Goal: Task Accomplishment & Management: Complete application form

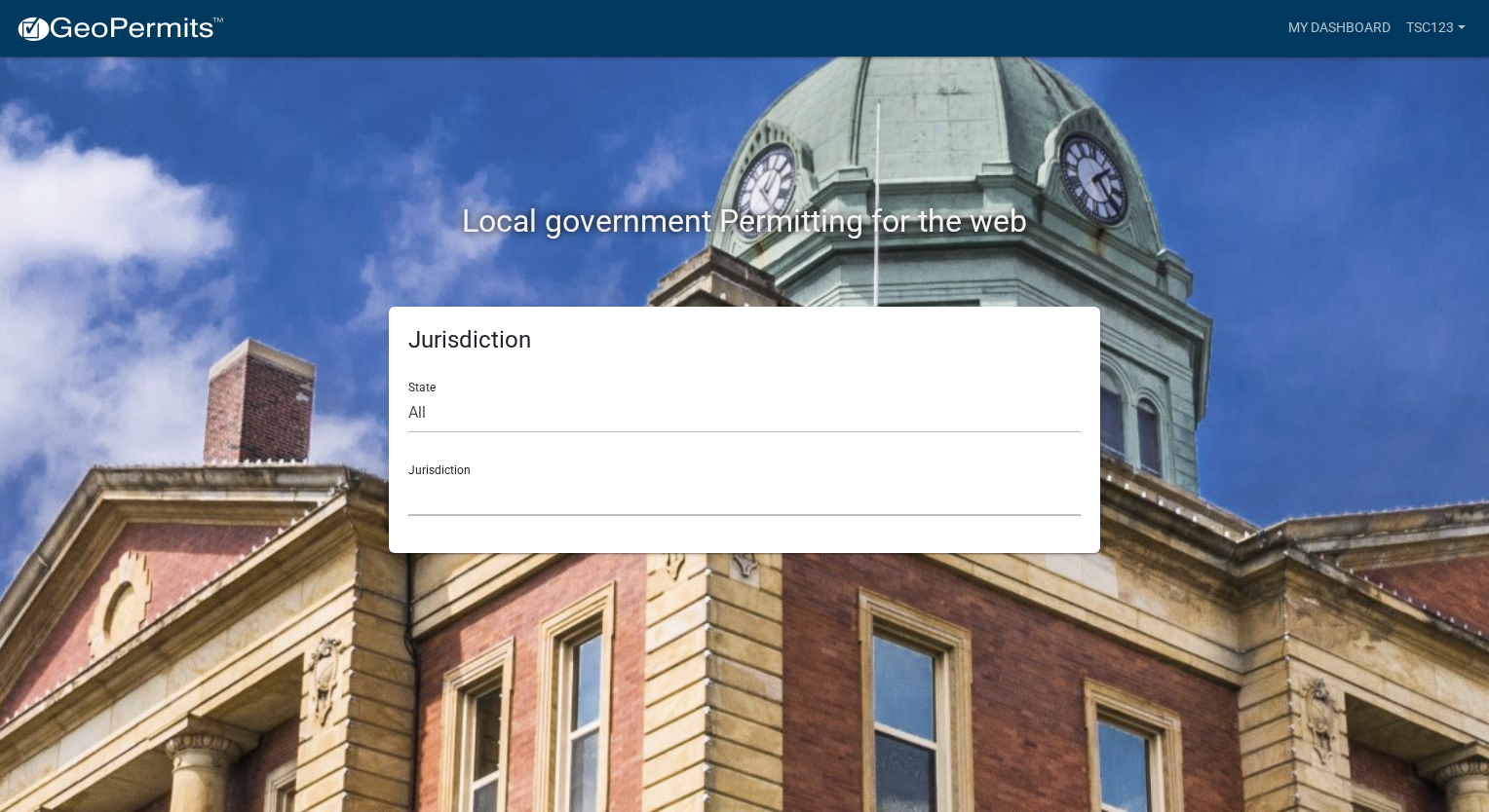
click at [538, 488] on select "[GEOGRAPHIC_DATA], [US_STATE] [GEOGRAPHIC_DATA], [US_STATE][PERSON_NAME][GEOGRA…" at bounding box center [744, 496] width 672 height 40
click at [1334, 25] on link "My Dashboard" at bounding box center [1339, 28] width 118 height 37
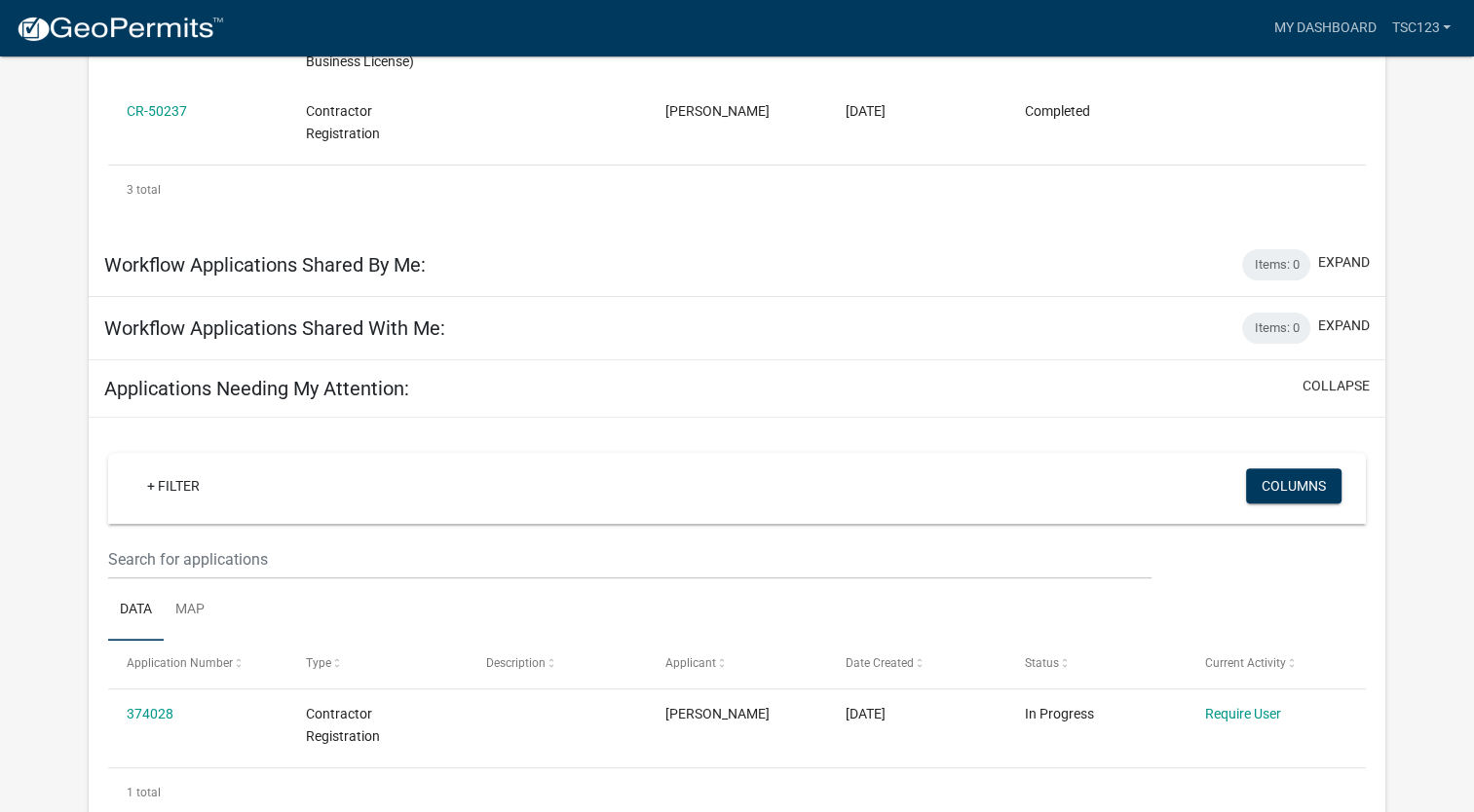
scroll to position [76, 0]
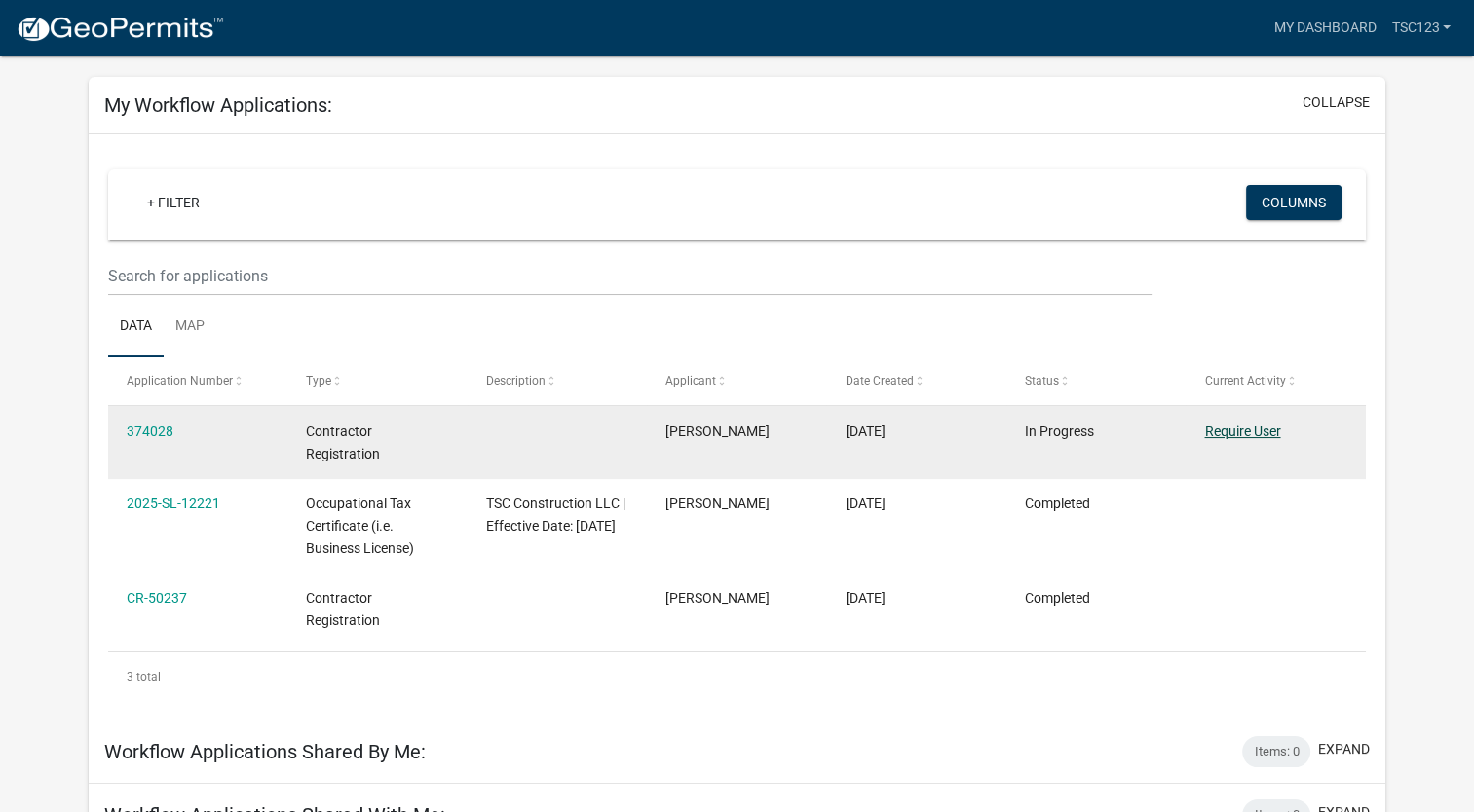
click at [1268, 432] on link "Require User" at bounding box center [1242, 431] width 76 height 16
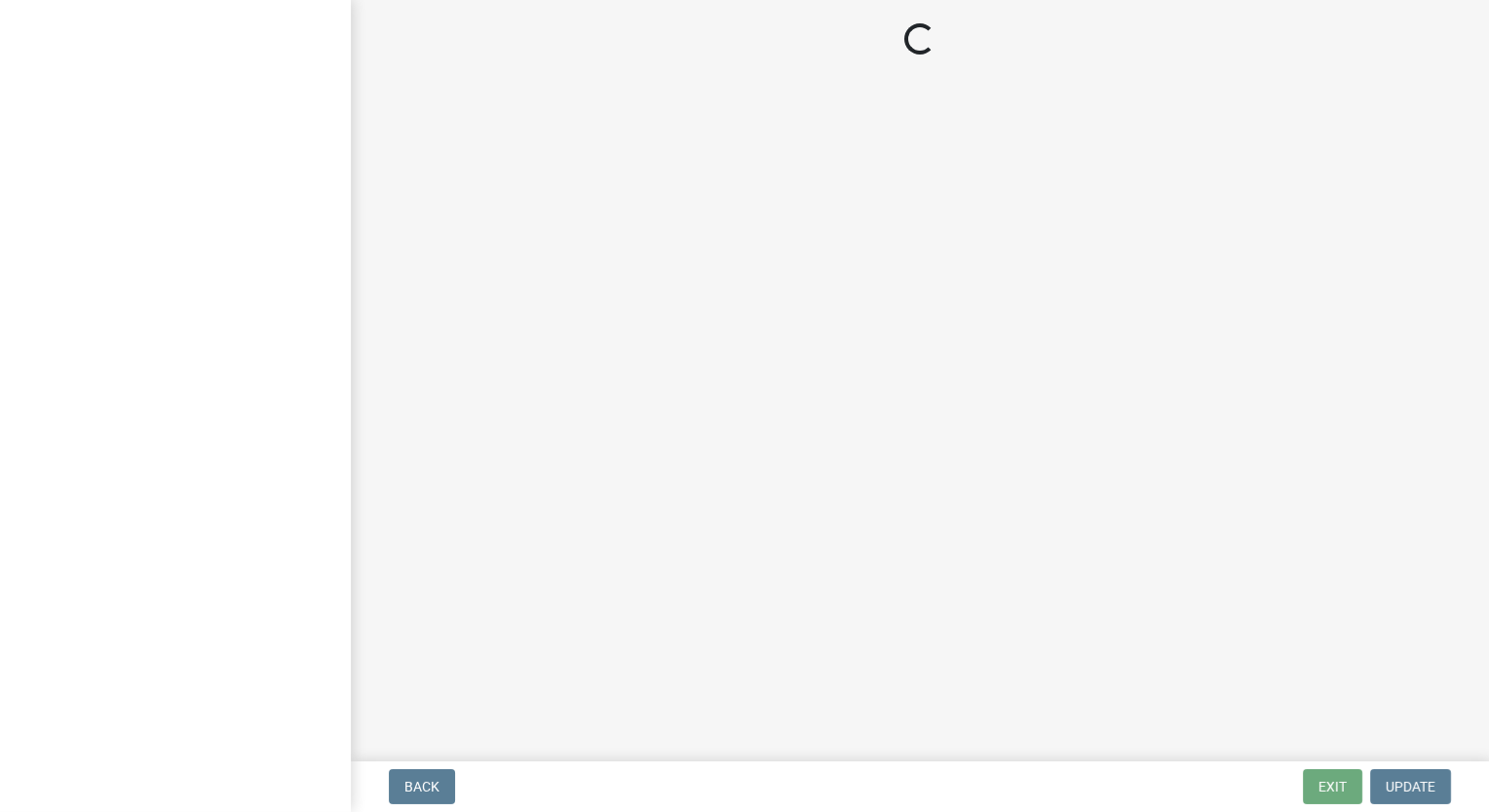
select select "NC"
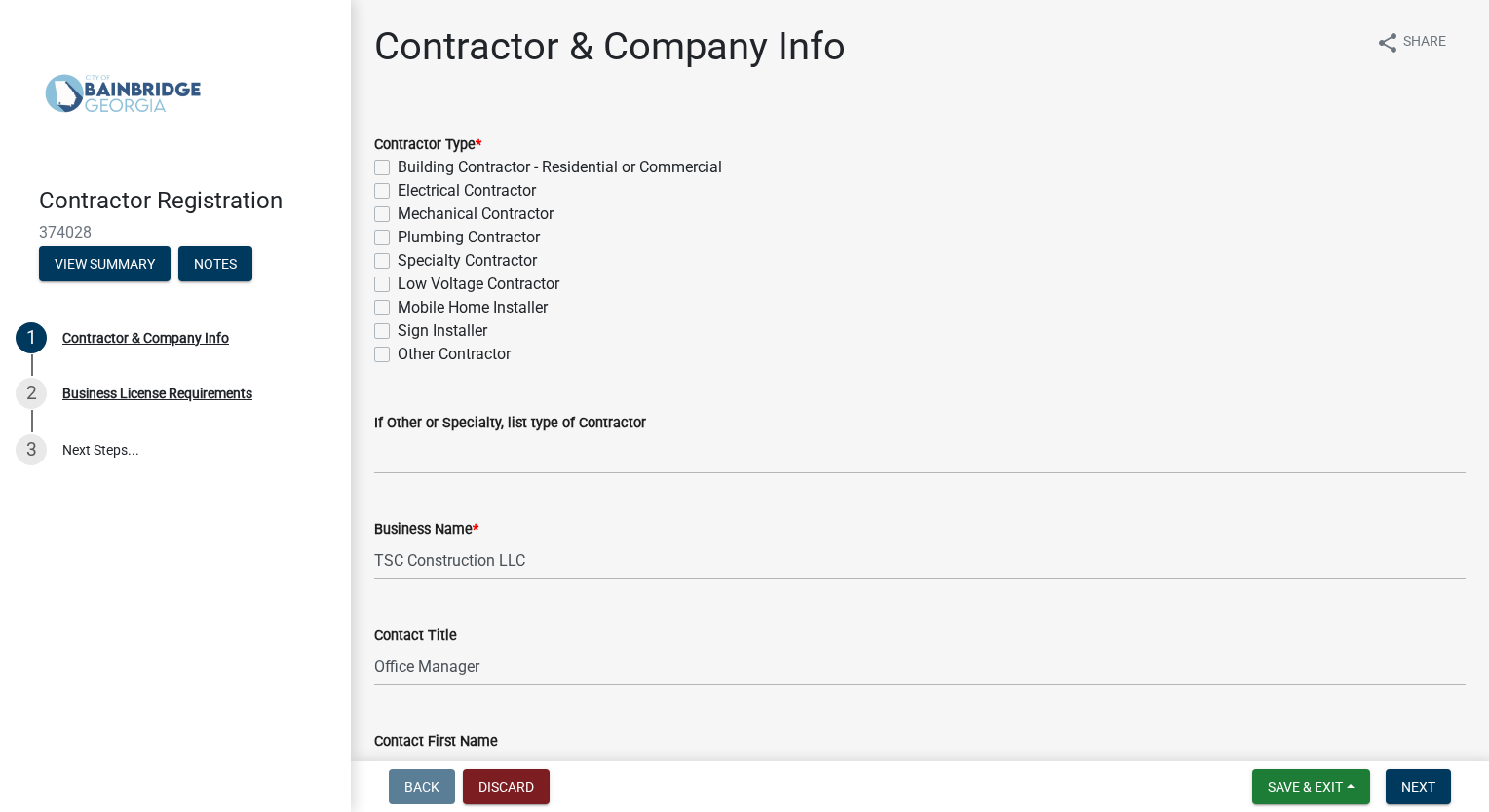
click at [397, 191] on label "Electrical Contractor" at bounding box center [466, 191] width 138 height 24
click at [397, 191] on input "Electrical Contractor" at bounding box center [403, 185] width 13 height 13
checkbox input "true"
checkbox input "false"
checkbox input "true"
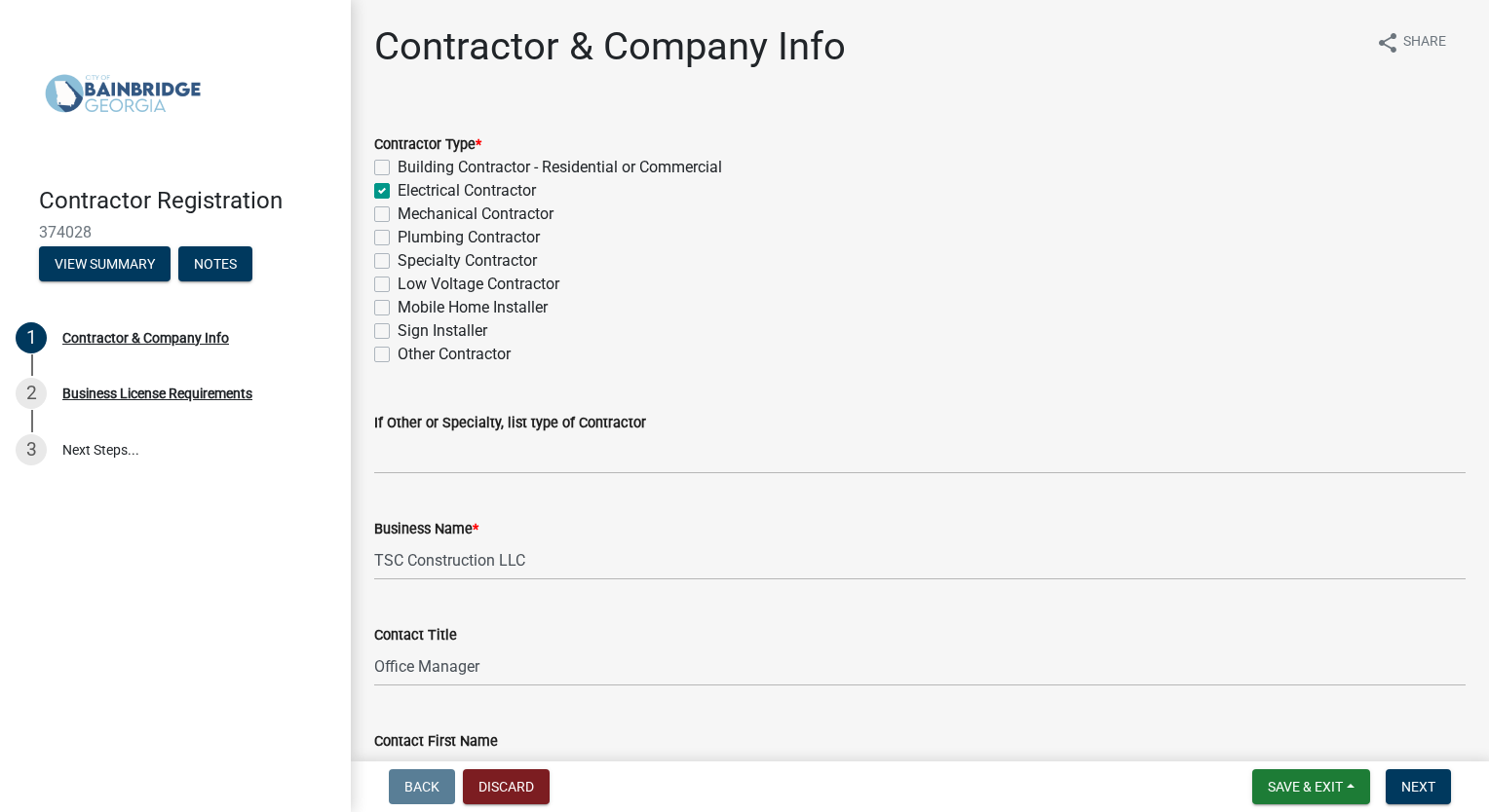
checkbox input "false"
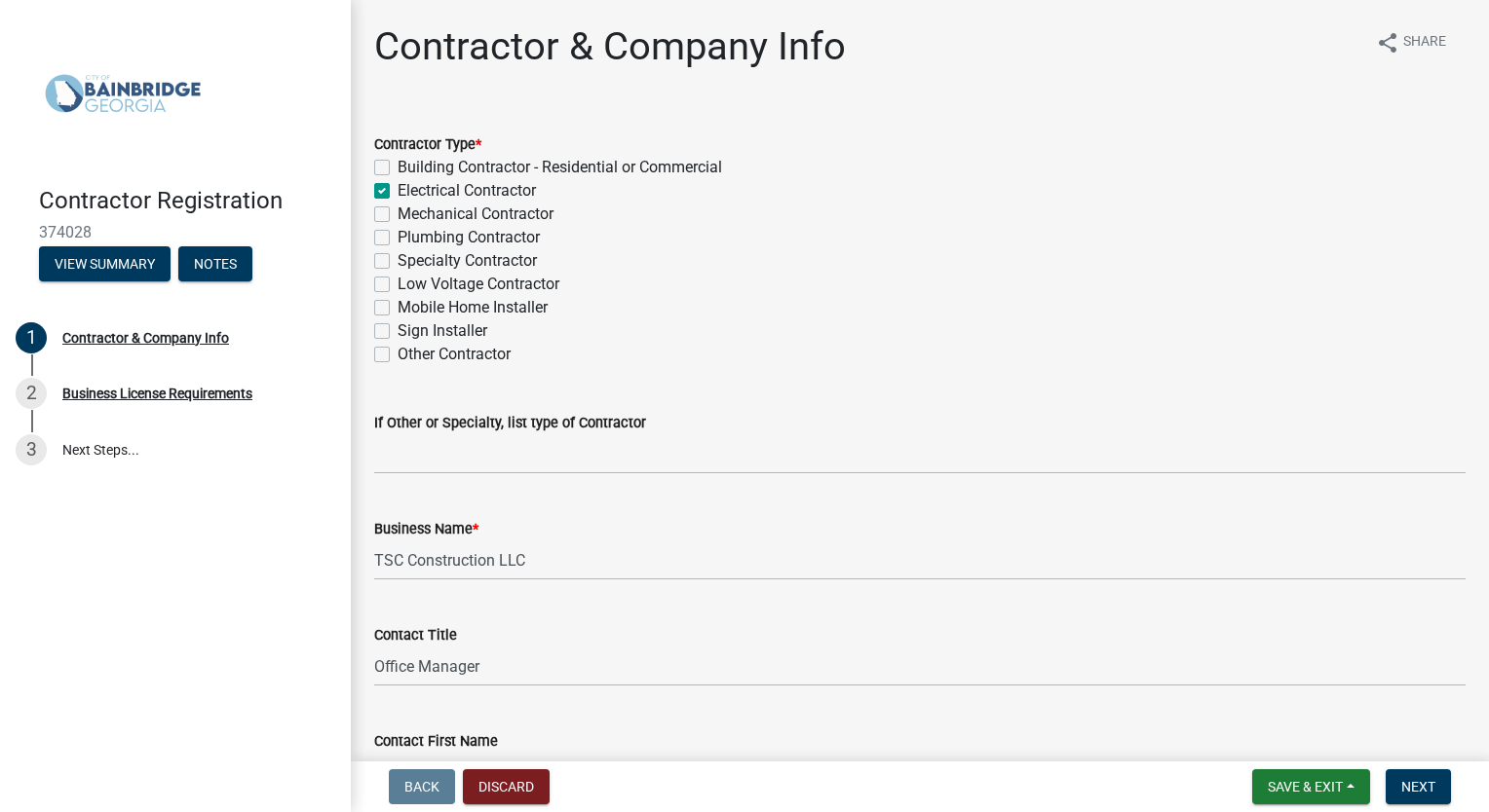
checkbox input "false"
click at [397, 167] on label "Building Contractor - Residential or Commercial" at bounding box center [559, 168] width 325 height 24
click at [397, 167] on input "Building Contractor - Residential or Commercial" at bounding box center [403, 162] width 13 height 13
checkbox input "true"
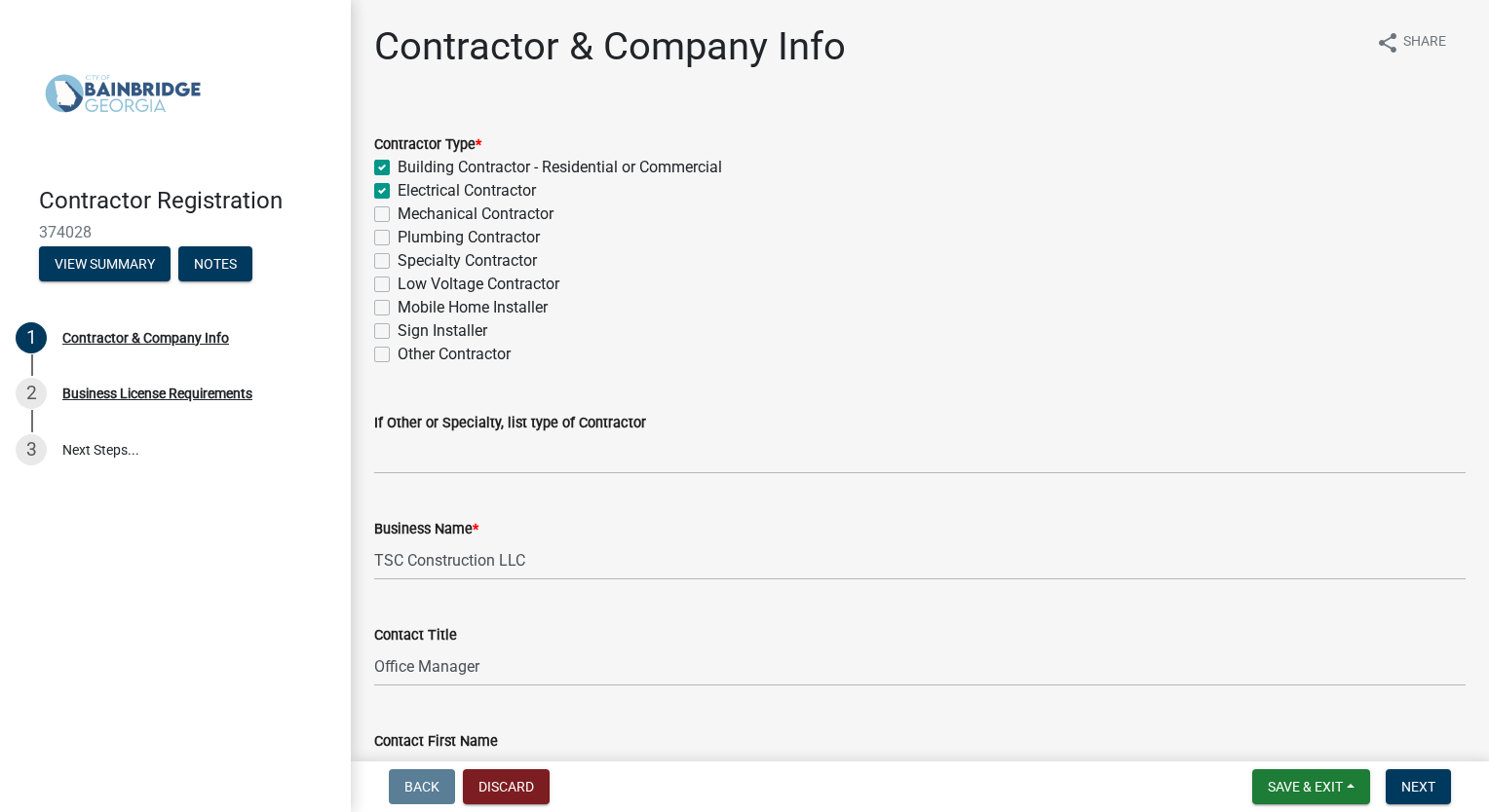
checkbox input "true"
checkbox input "false"
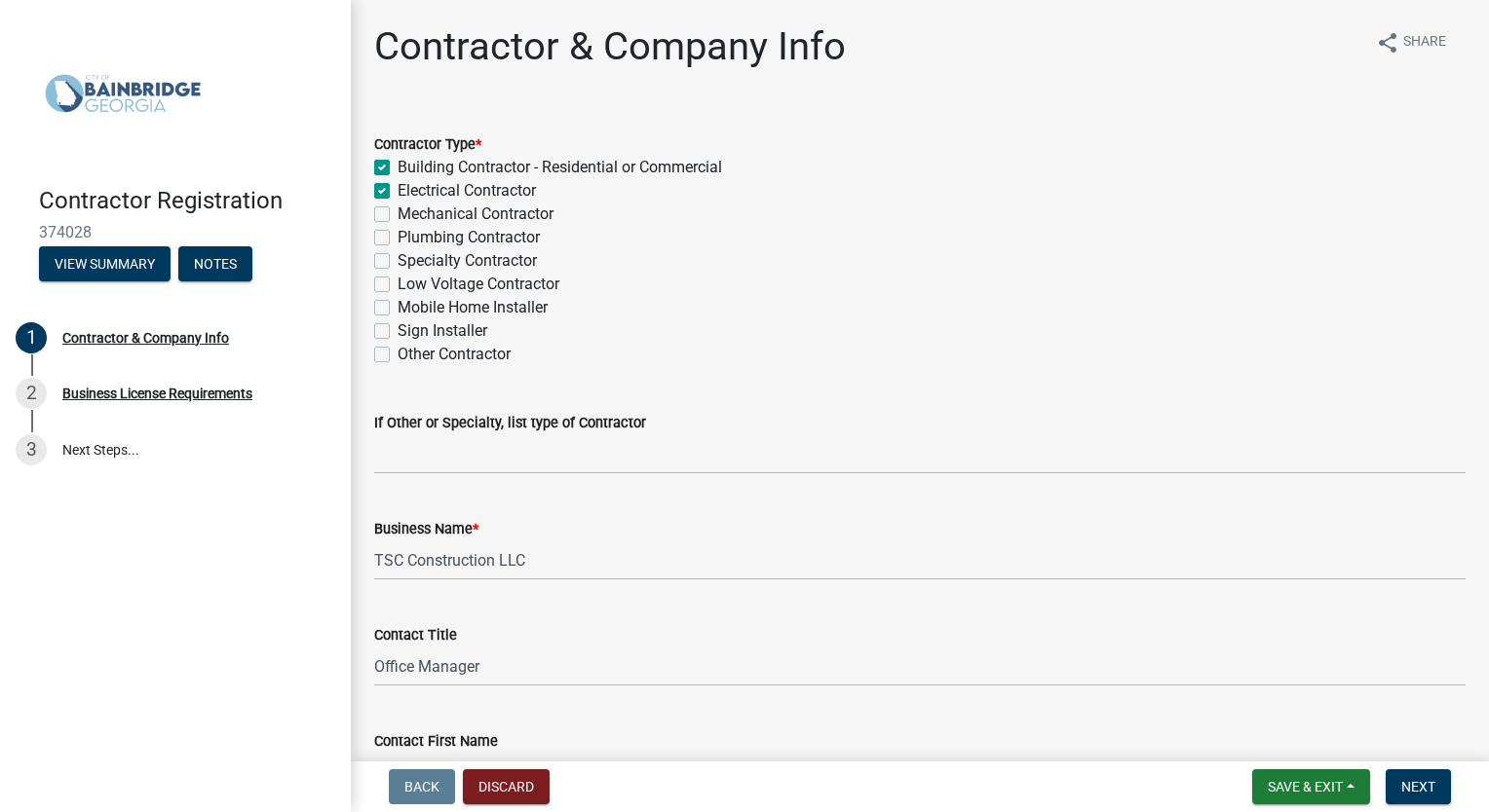
checkbox input "false"
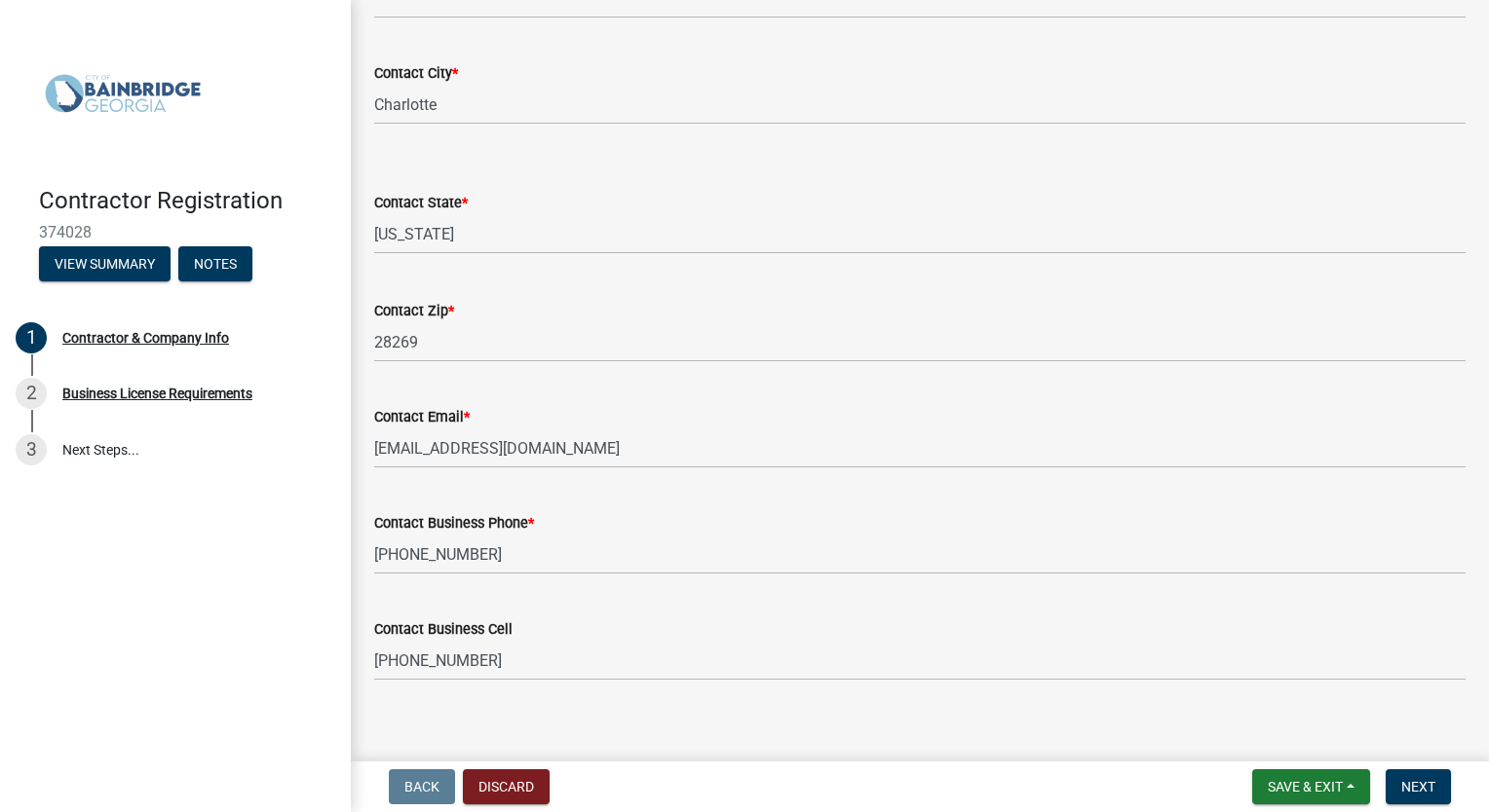
scroll to position [1110, 0]
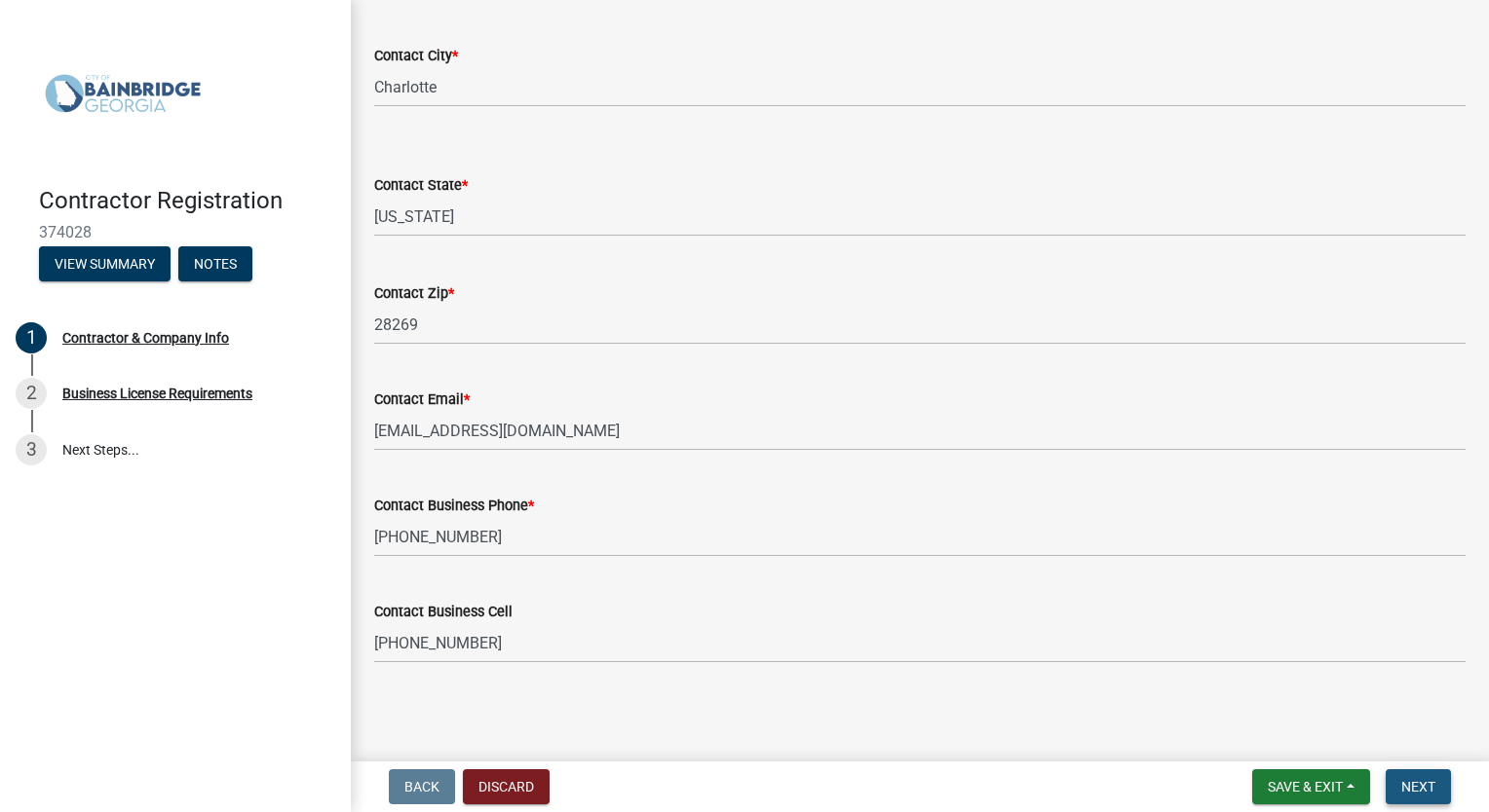
click at [1409, 782] on span "Next" at bounding box center [1417, 787] width 34 height 16
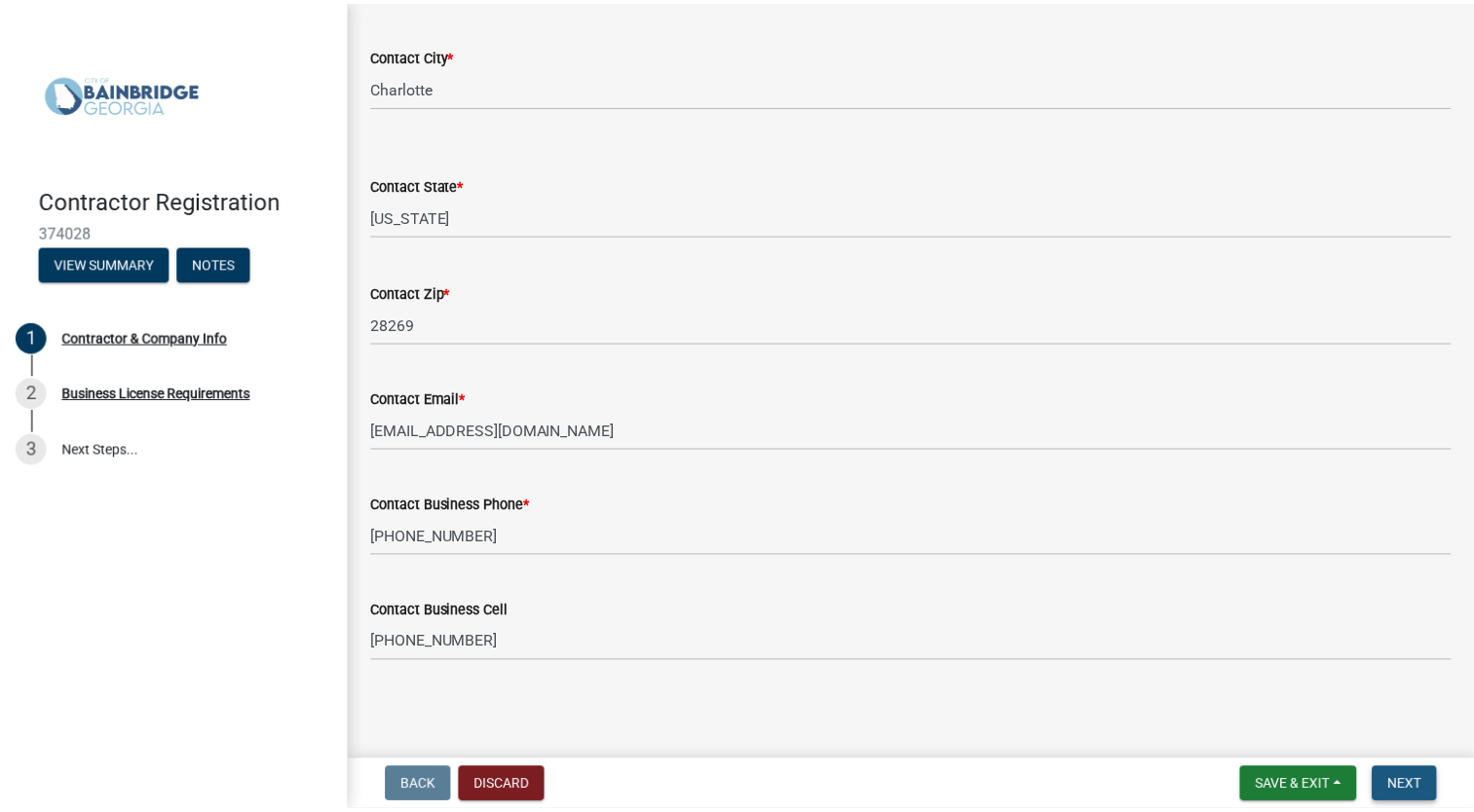
scroll to position [0, 0]
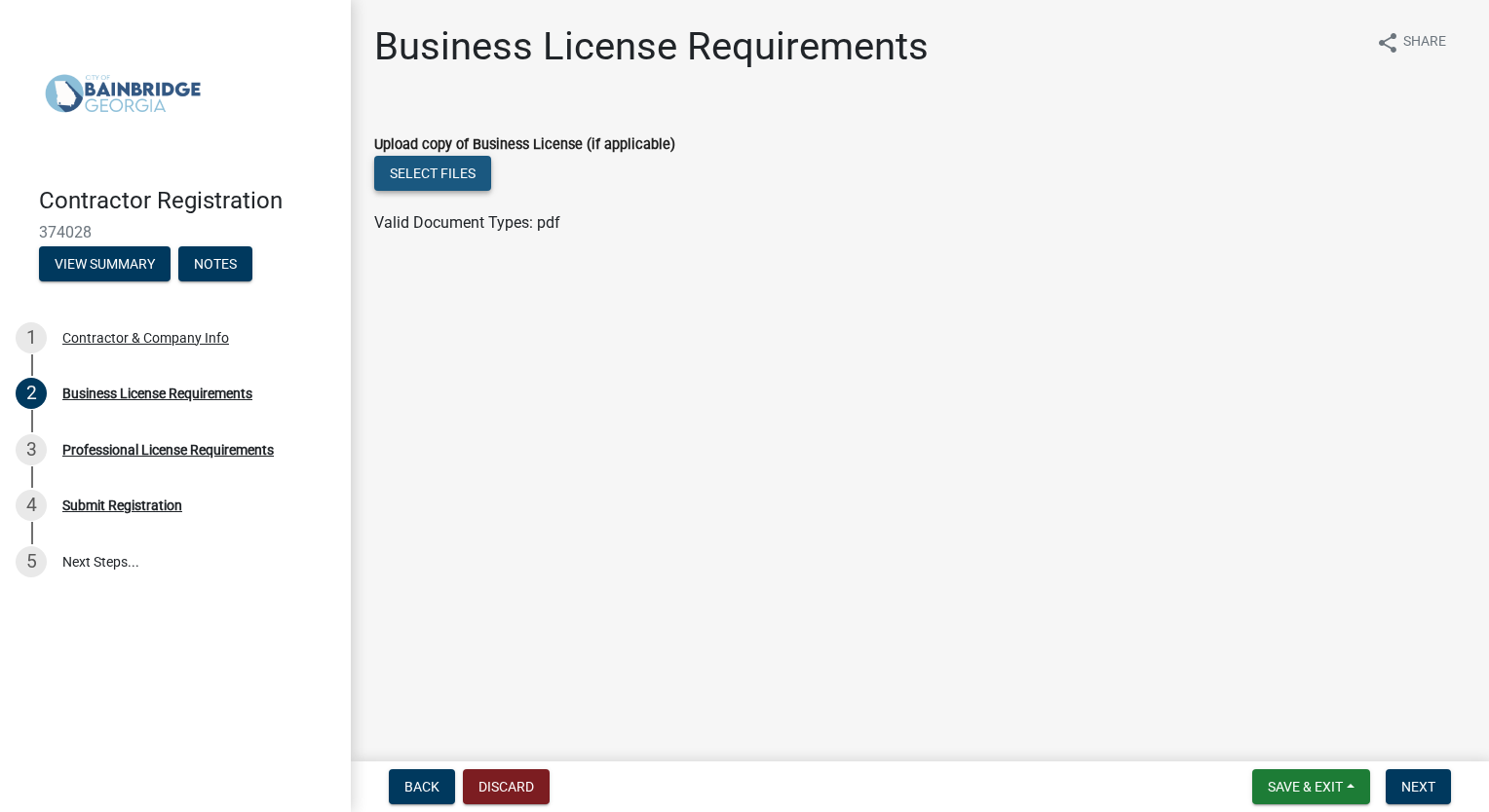
click at [453, 170] on button "Select files" at bounding box center [432, 174] width 117 height 35
click at [479, 184] on button "Select files" at bounding box center [432, 174] width 117 height 35
click at [446, 172] on button "Select files" at bounding box center [432, 174] width 117 height 35
click at [425, 161] on button "Select files" at bounding box center [432, 174] width 117 height 35
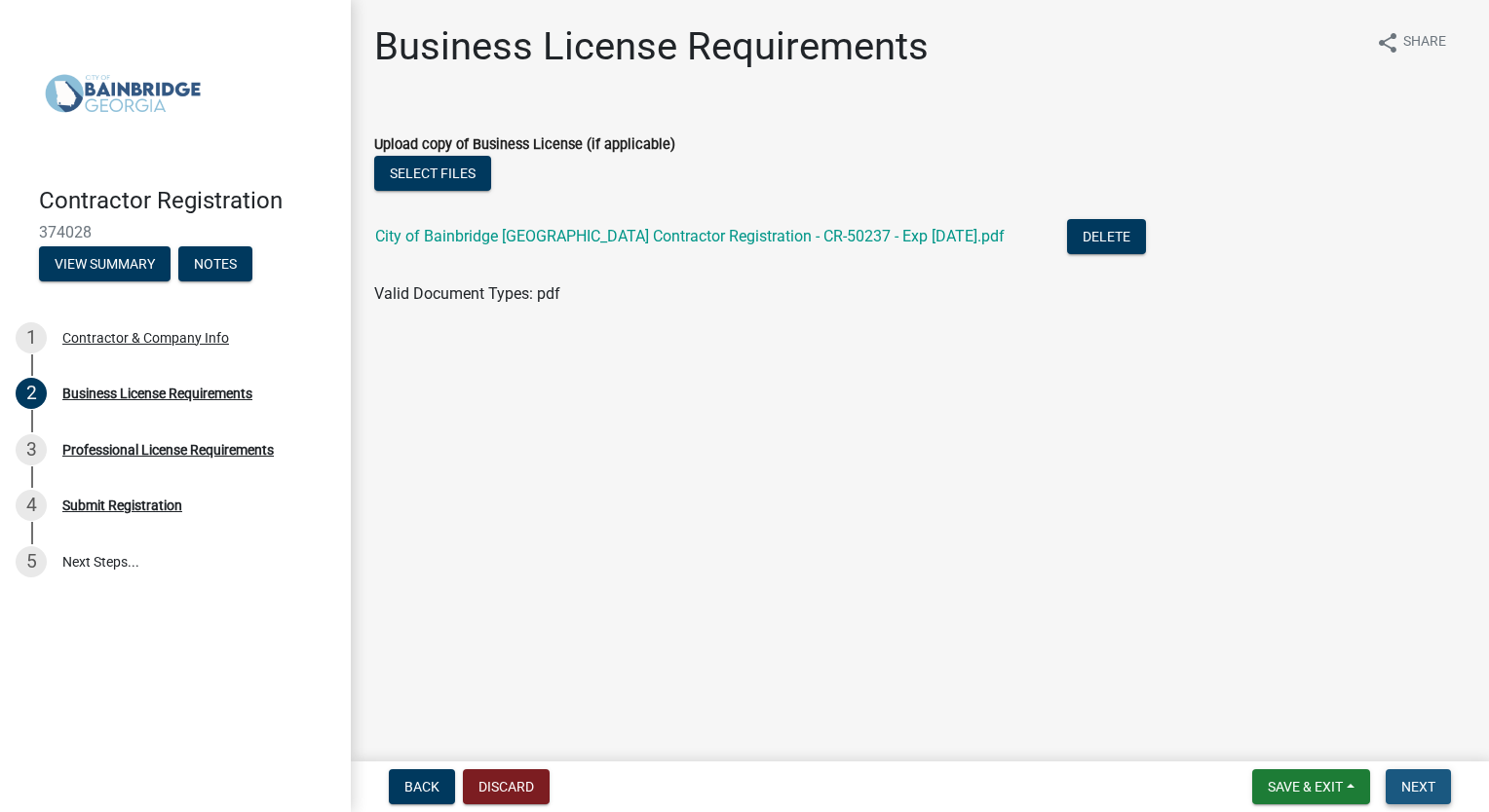
click at [1414, 796] on button "Next" at bounding box center [1417, 787] width 66 height 35
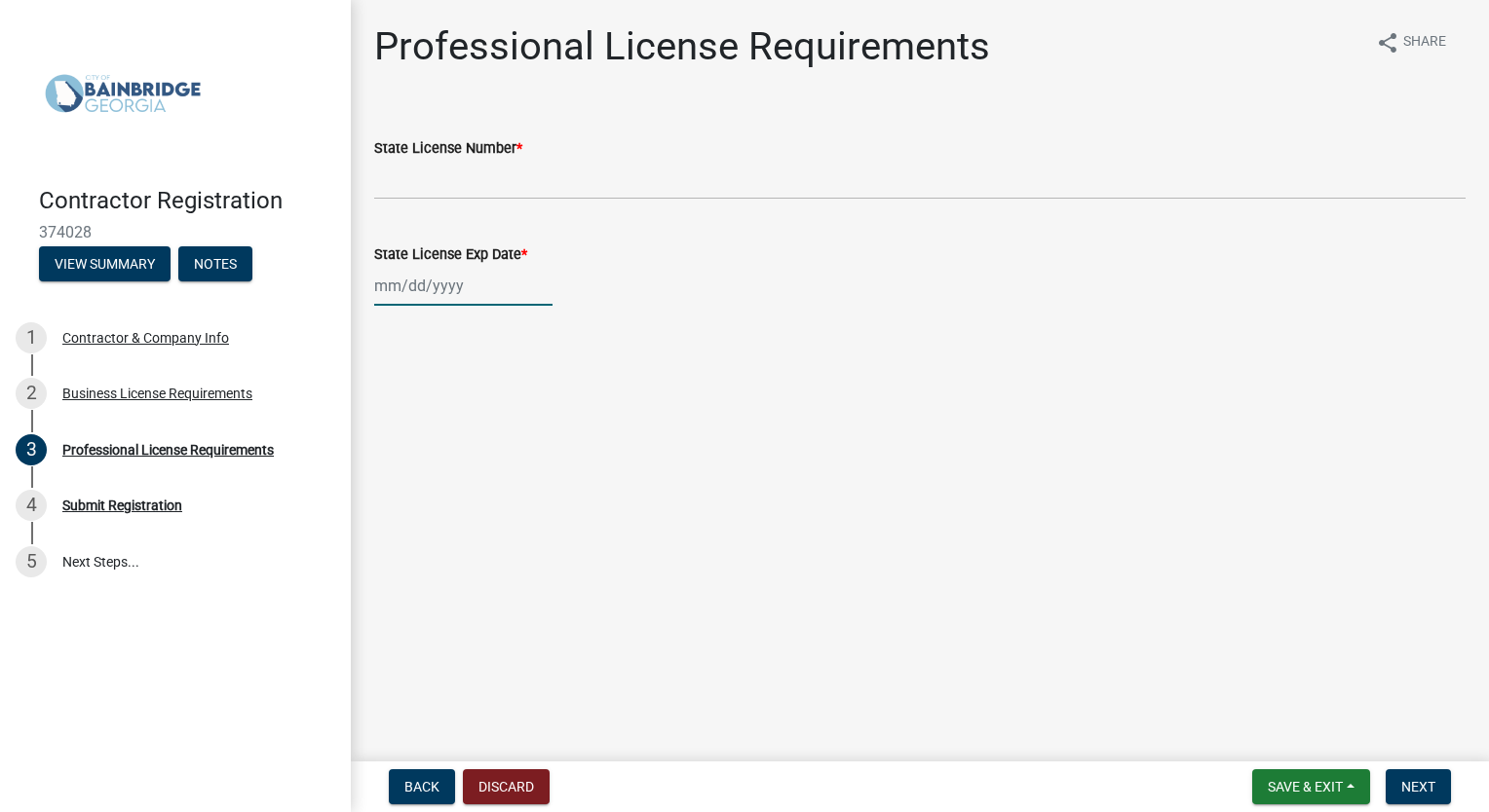
click at [395, 296] on div at bounding box center [463, 285] width 179 height 40
select select "10"
select select "2025"
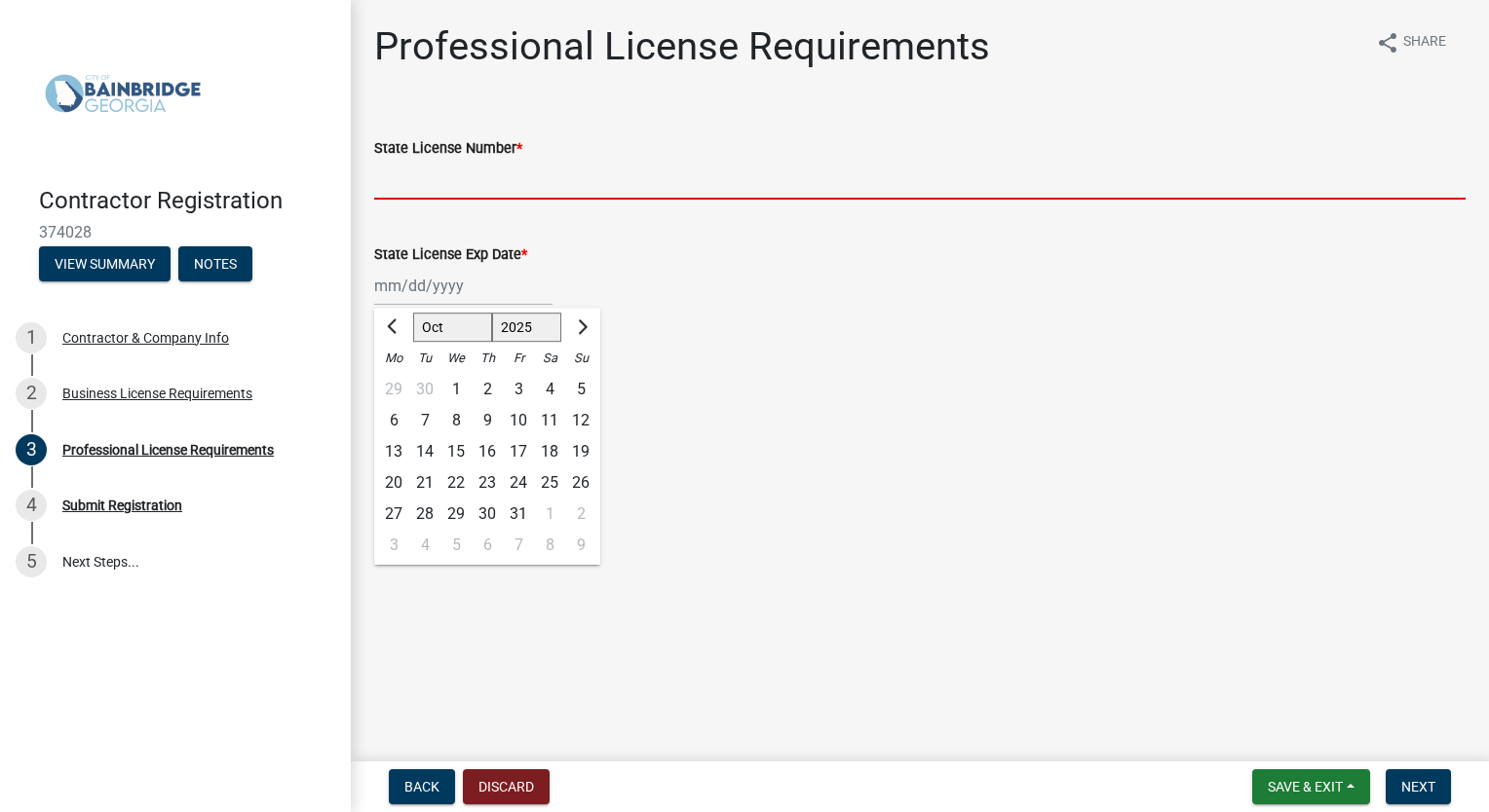
click at [451, 186] on input "State License Number *" at bounding box center [919, 179] width 1091 height 40
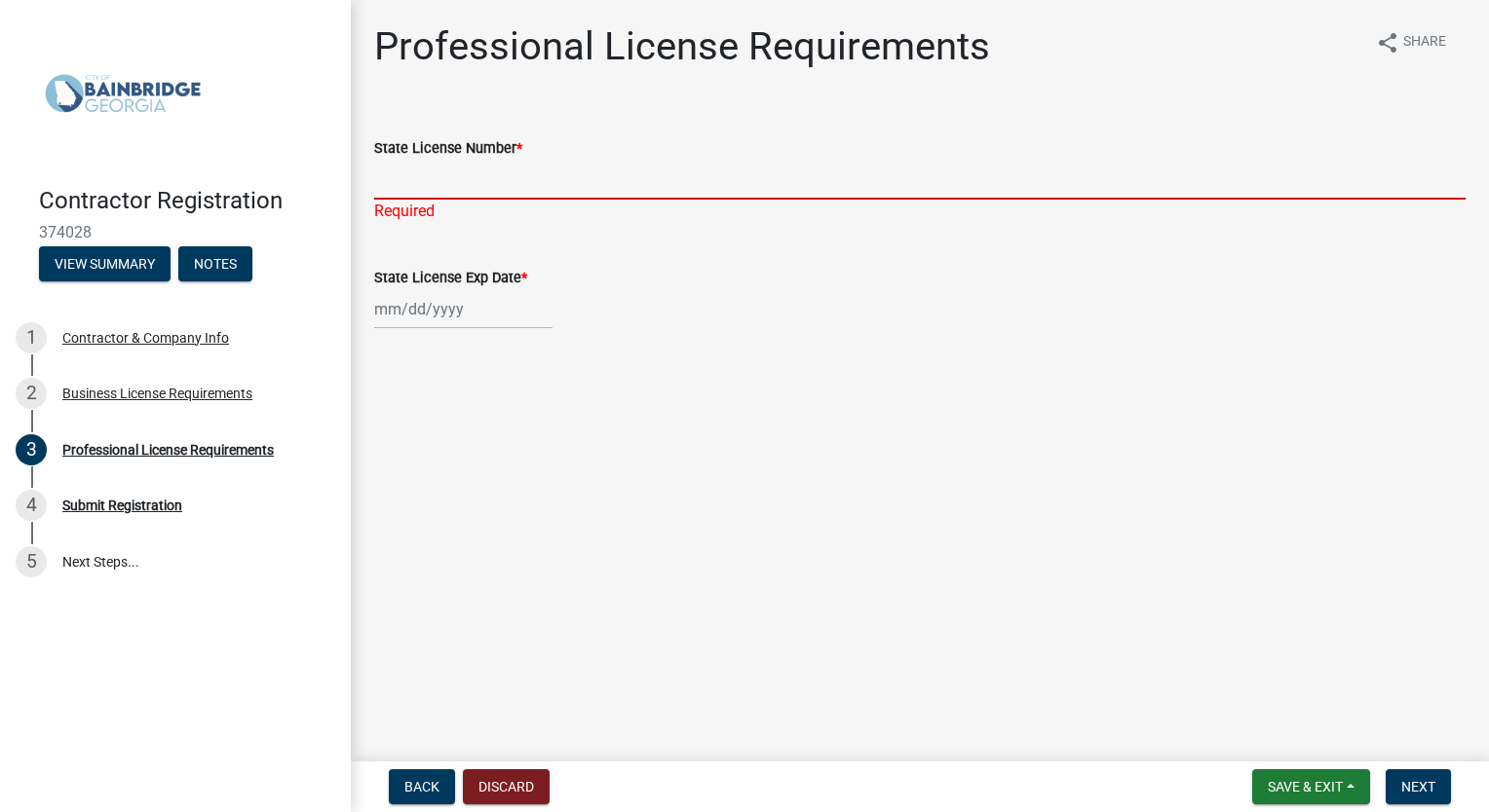
click at [416, 193] on input "State License Number *" at bounding box center [919, 179] width 1091 height 40
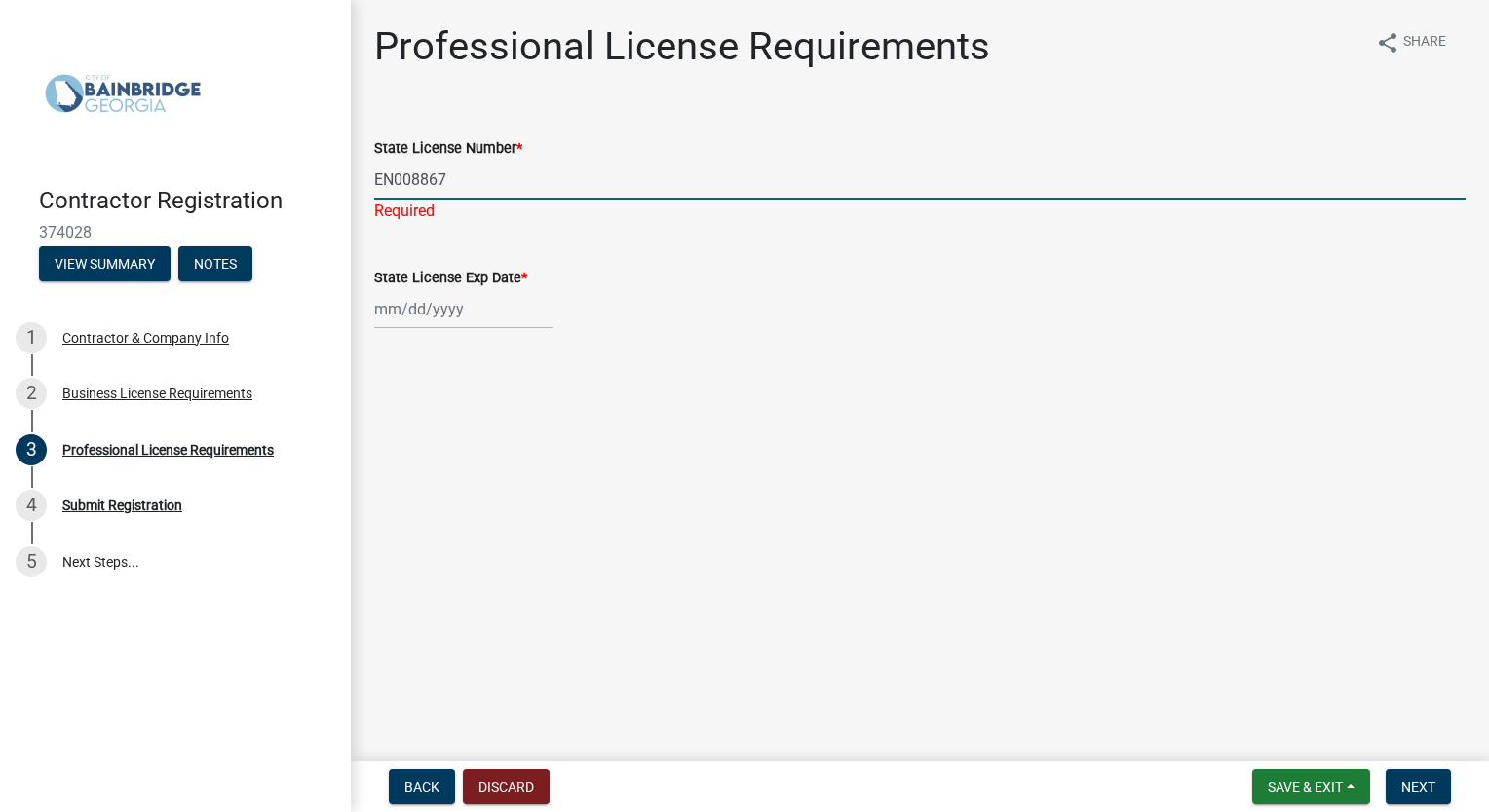
type input "EN008867"
click at [384, 315] on div at bounding box center [463, 309] width 179 height 40
select select "10"
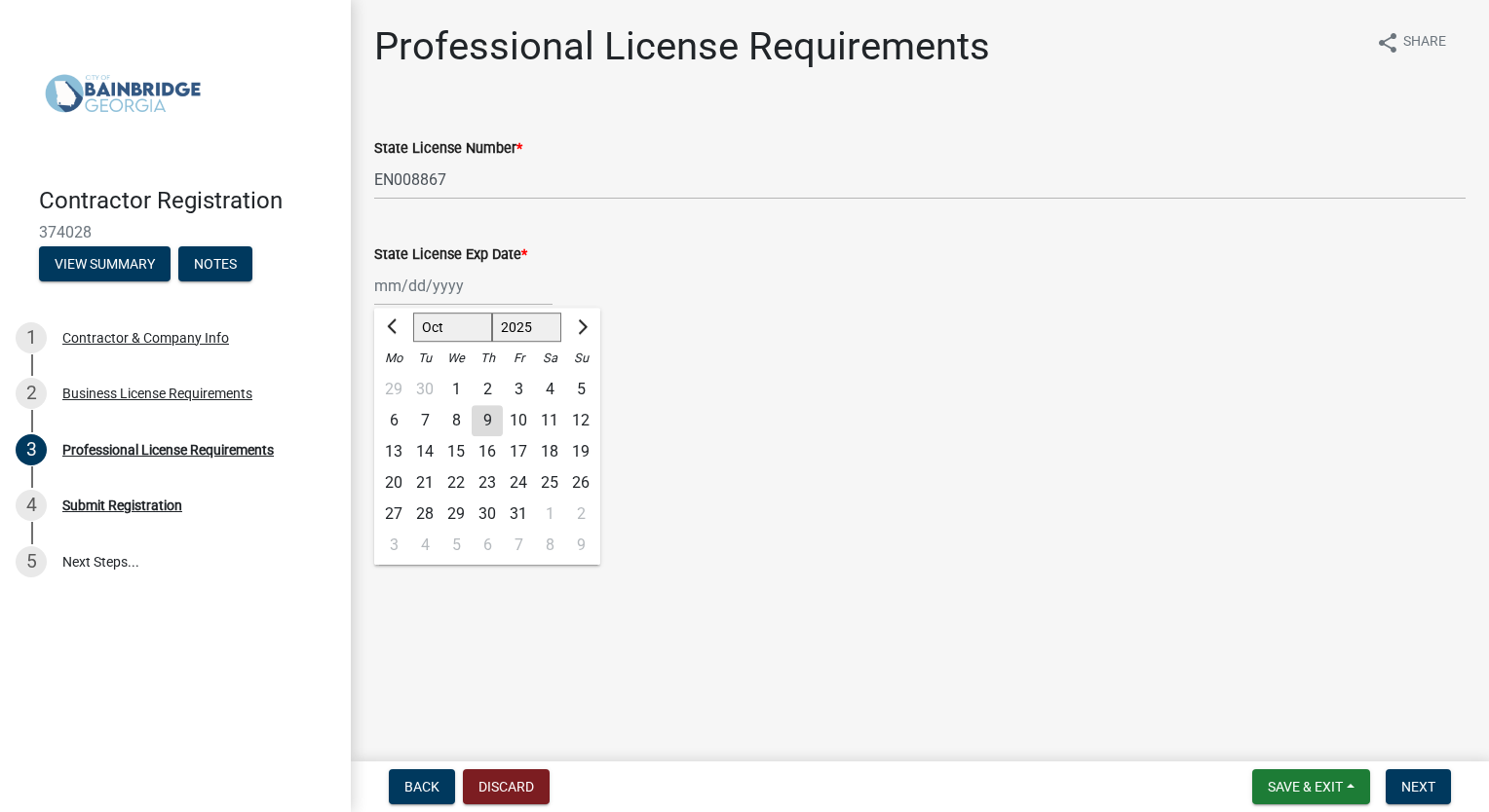
click at [528, 329] on select "1525 1526 1527 1528 1529 1530 1531 1532 1533 1534 1535 1536 1537 1538 1539 1540…" at bounding box center [528, 328] width 71 height 29
select select "2026"
click at [492, 313] on select "1525 1526 1527 1528 1529 1530 1531 1532 1533 1534 1535 1536 1537 1538 1539 1540…" at bounding box center [528, 328] width 71 height 29
click at [447, 325] on select "Jan Feb Mar Apr May Jun [DATE] Aug Sep Oct Nov Dec" at bounding box center [452, 328] width 78 height 29
select select "6"
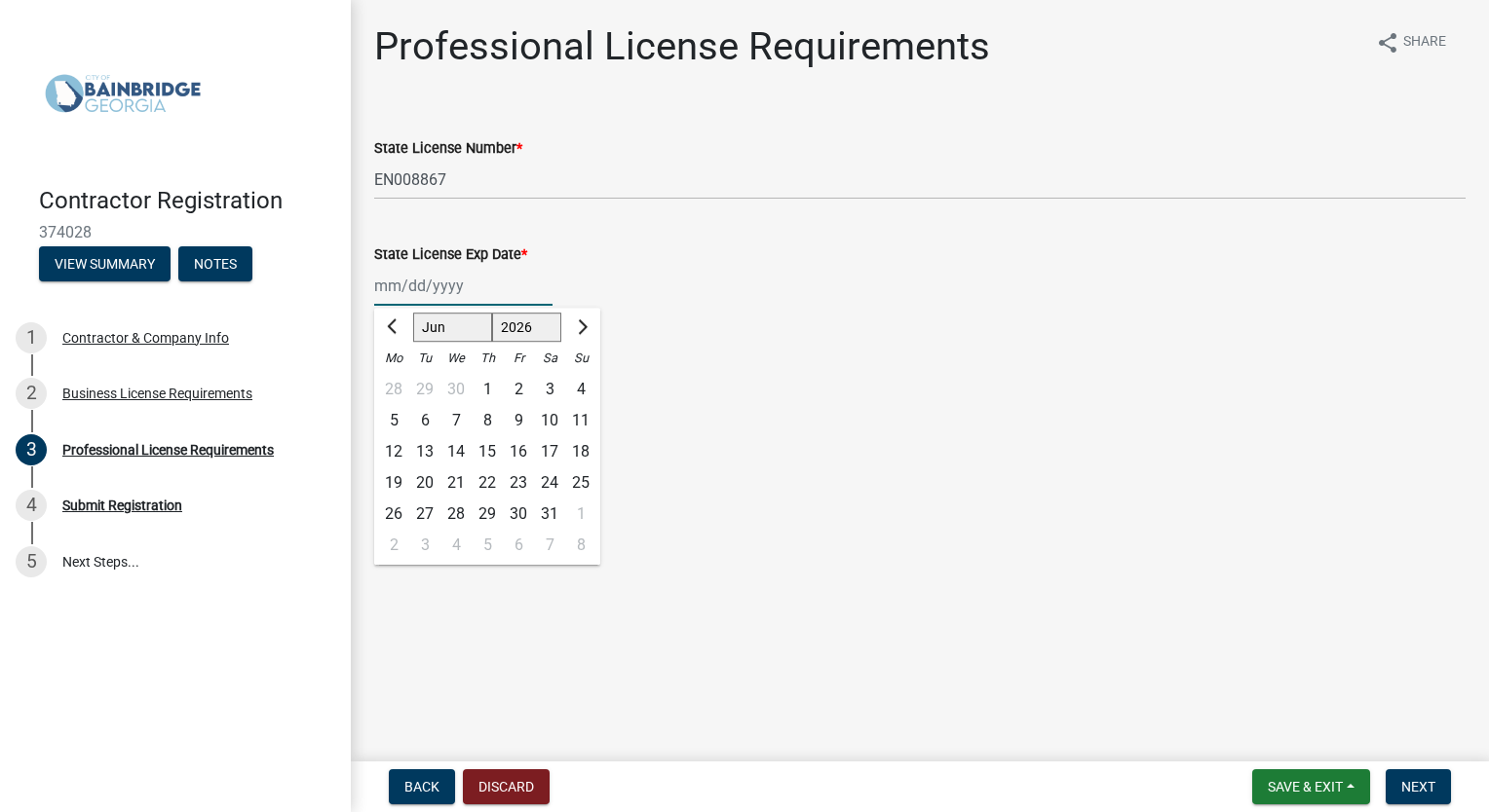
click at [413, 313] on select "Jan Feb Mar Apr May Jun [DATE] Aug Sep Oct Nov Dec" at bounding box center [452, 328] width 78 height 29
click at [425, 513] on div "30" at bounding box center [425, 514] width 31 height 31
type input "[DATE]"
click at [1434, 792] on button "Next" at bounding box center [1417, 787] width 66 height 35
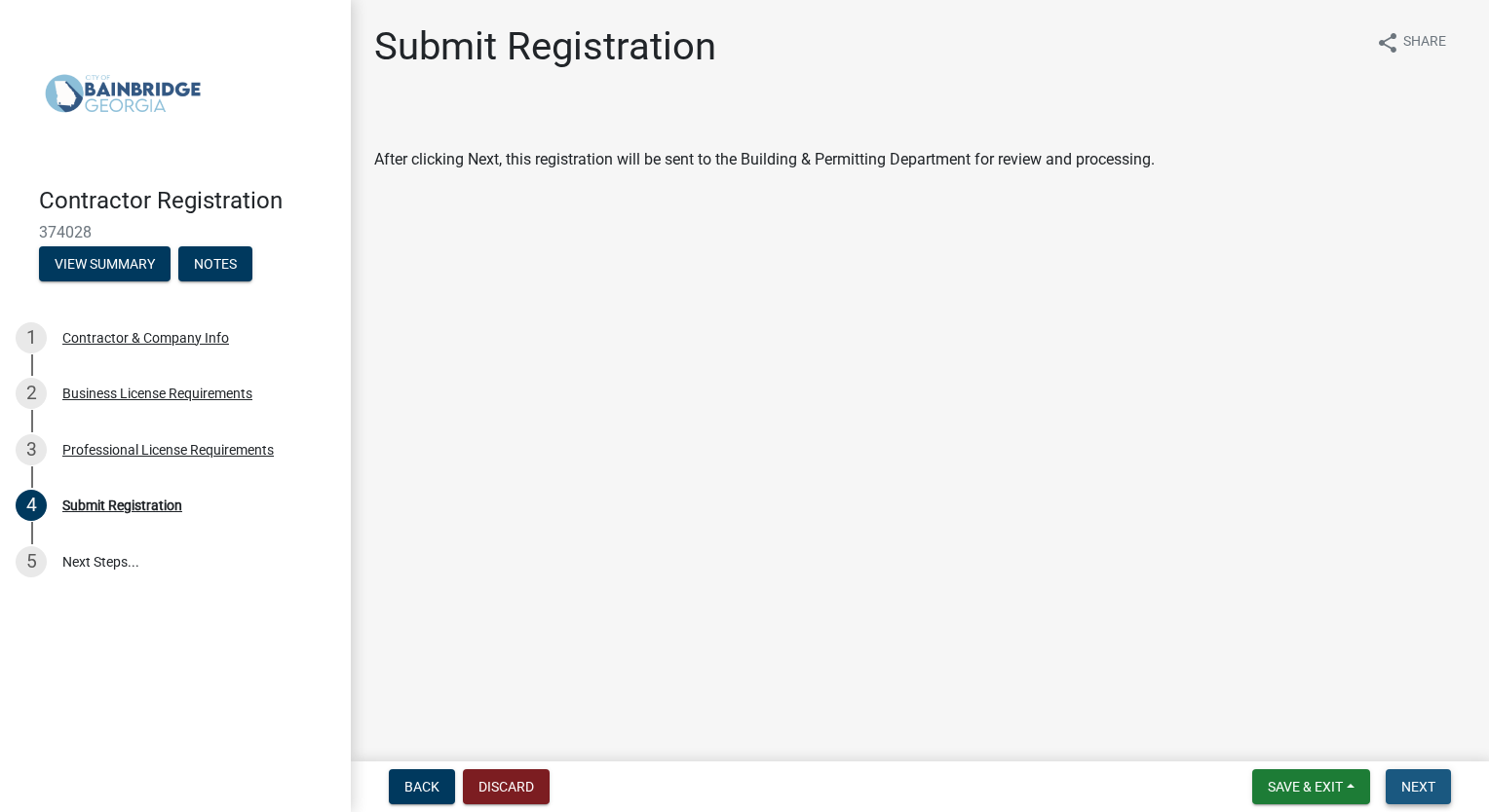
click at [1416, 782] on span "Next" at bounding box center [1417, 787] width 34 height 16
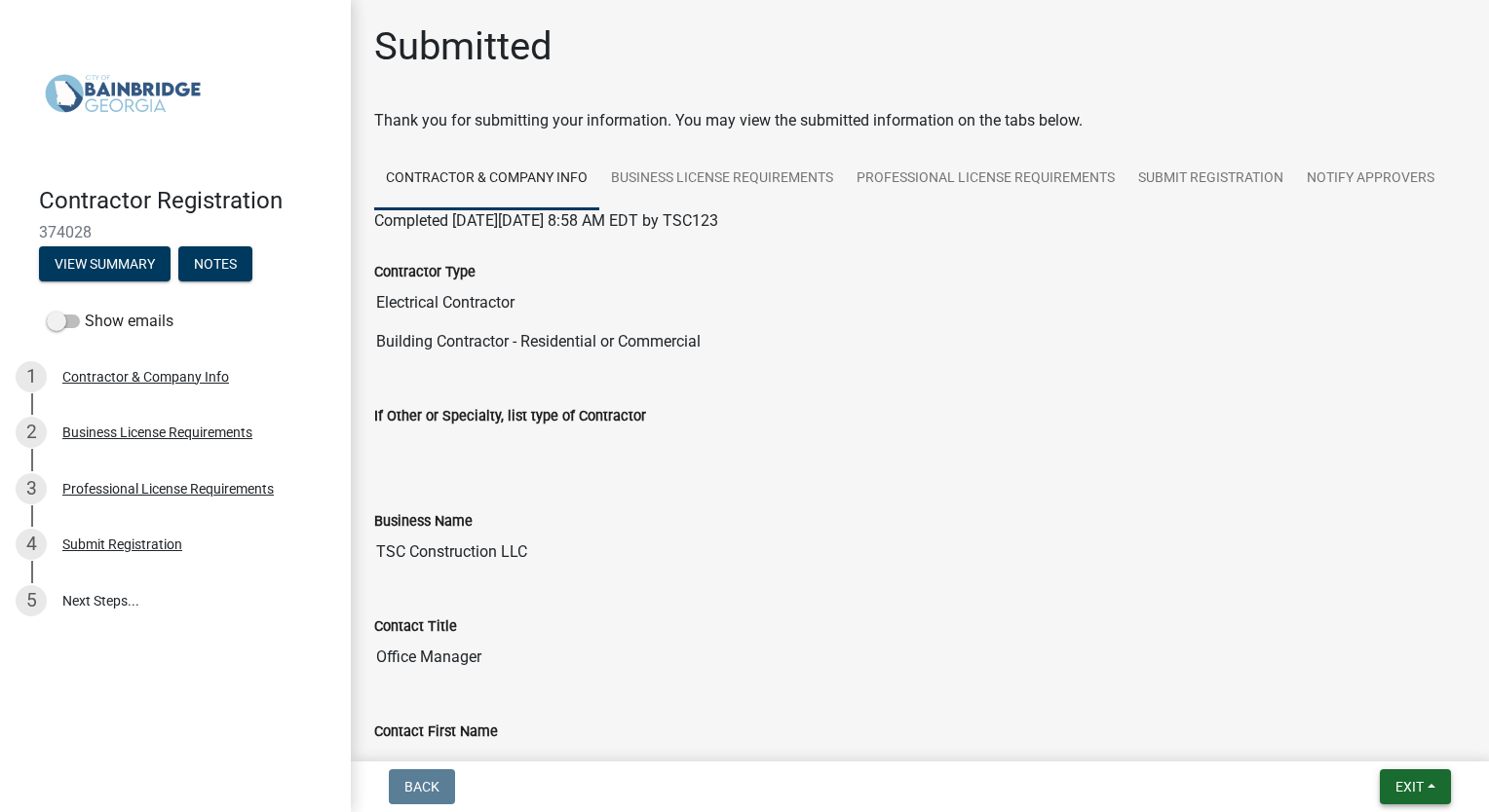
click at [1401, 790] on span "Exit" at bounding box center [1409, 787] width 28 height 16
click at [1354, 736] on button "Save & Exit" at bounding box center [1373, 736] width 156 height 47
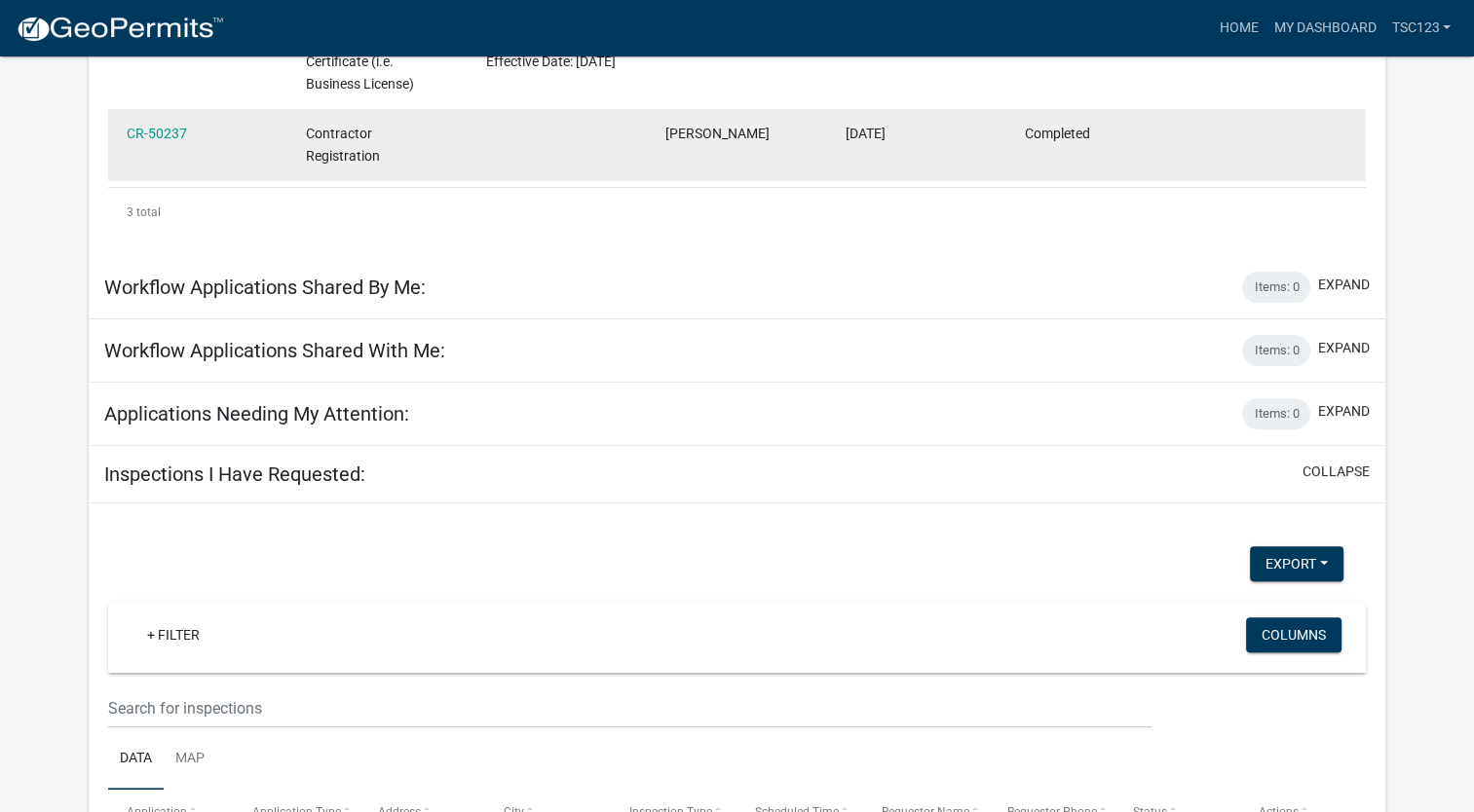
scroll to position [270, 0]
